Goal: Task Accomplishment & Management: Manage account settings

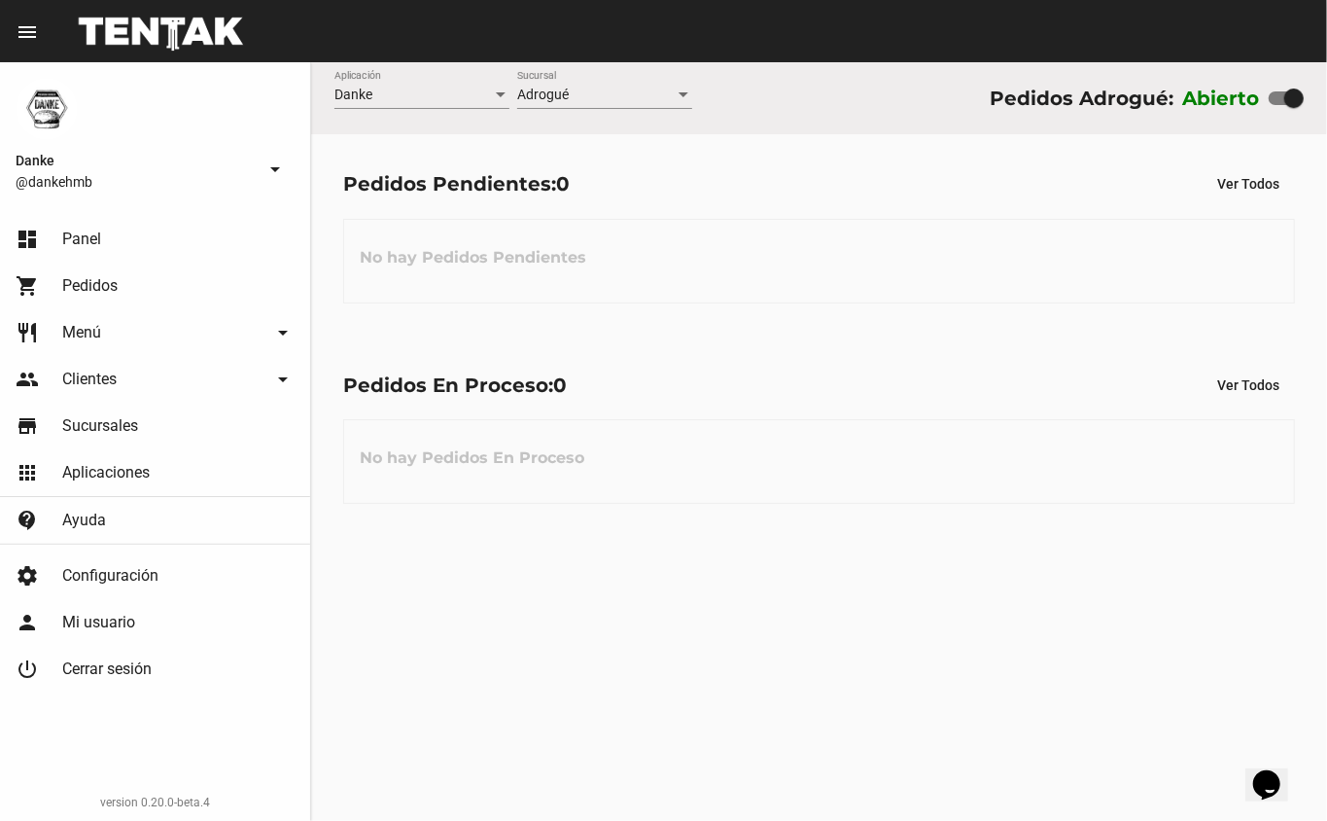
click at [506, 316] on div "Pedidos Pendientes: 0 Ver Todos No hay Pedidos Pendientes" at bounding box center [819, 234] width 1016 height 200
click at [1292, 97] on div at bounding box center [1293, 97] width 19 height 19
click at [1279, 105] on input "checkbox" at bounding box center [1278, 105] width 1 height 1
click at [1289, 99] on div at bounding box center [1293, 97] width 19 height 19
click at [1279, 105] on input "checkbox" at bounding box center [1278, 105] width 1 height 1
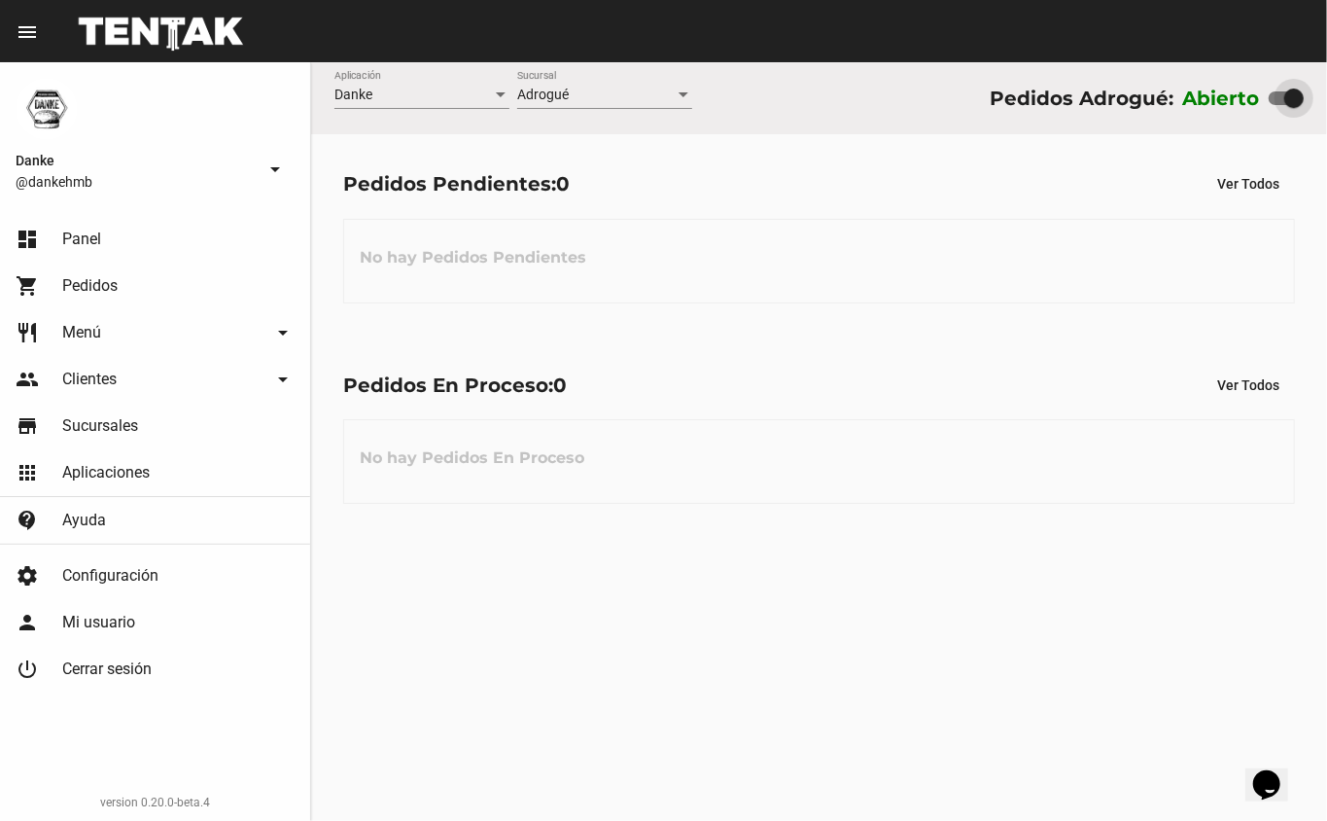
checkbox input "false"
